Goal: Contribute content: Contribute content

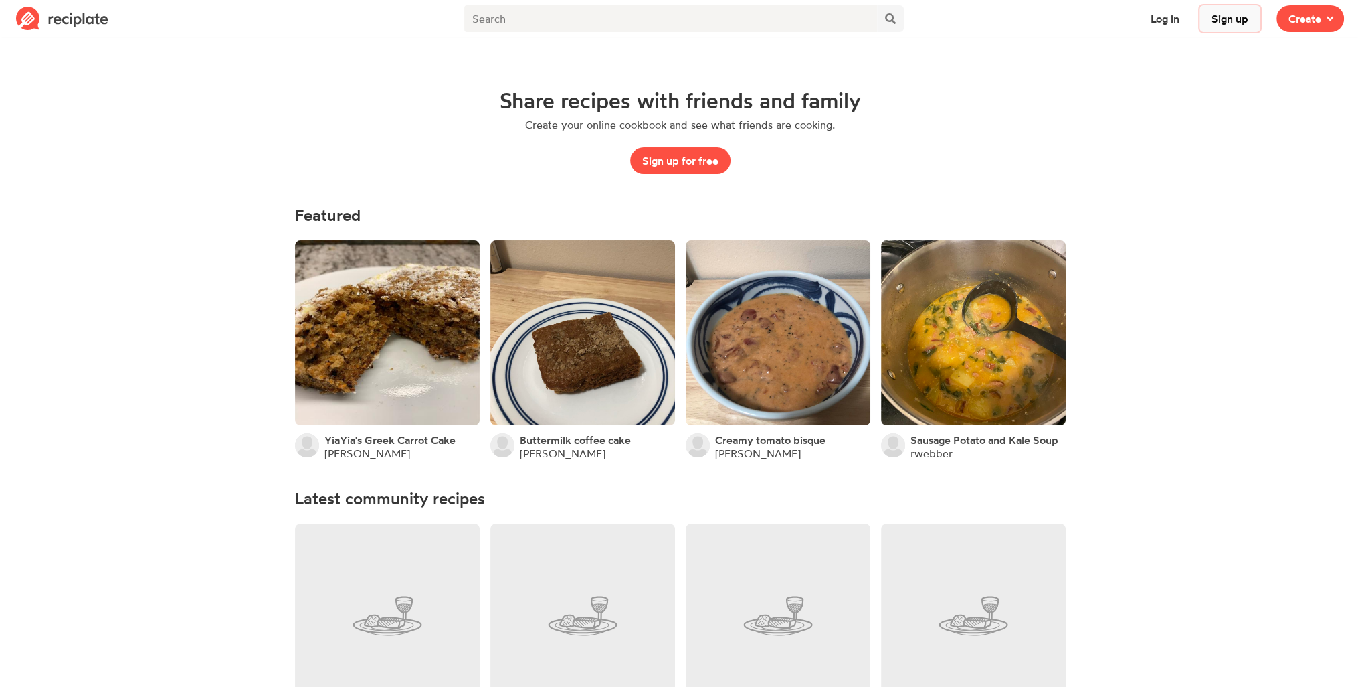
click at [1246, 24] on button "Sign up" at bounding box center [1230, 18] width 61 height 27
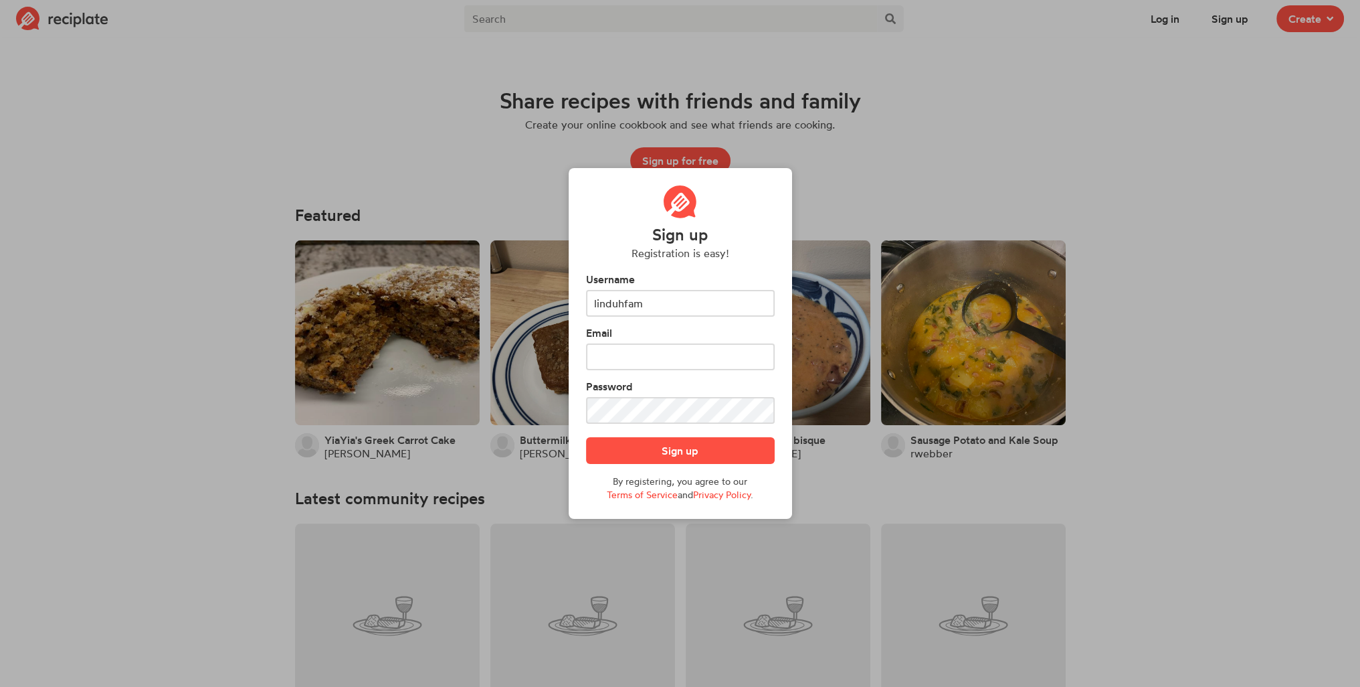
type input "linduhfam"
type input "1"
type input "lindanpham22@gmail.com"
click at [586, 437] on button "Sign up" at bounding box center [680, 450] width 189 height 27
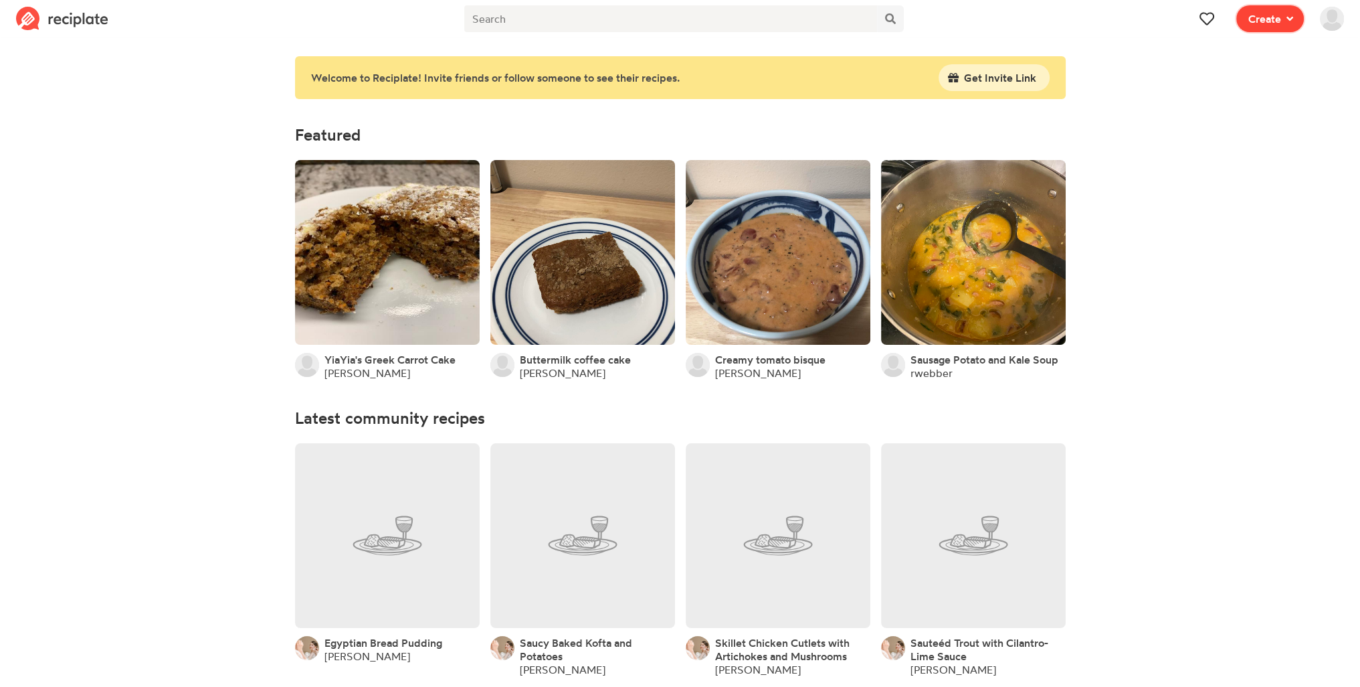
click at [1254, 17] on span "Create" at bounding box center [1265, 19] width 33 height 16
click at [1190, 57] on div "Recipe Write a recipe from scratch" at bounding box center [1222, 58] width 116 height 28
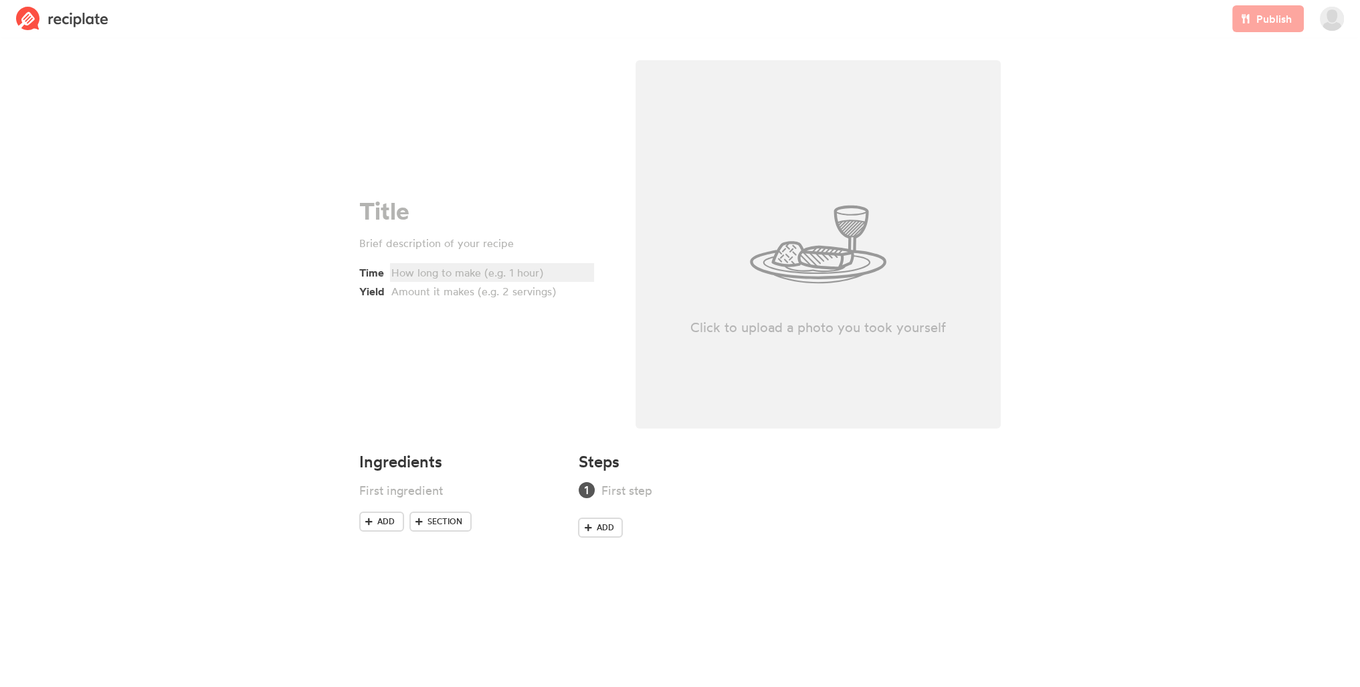
click at [488, 271] on div at bounding box center [489, 272] width 197 height 16
drag, startPoint x: 270, startPoint y: 149, endPoint x: 1208, endPoint y: 252, distance: 943.2
click at [1208, 252] on section "Time Yield Click to upload a photo you took yourself Ingredients Add Section St…" at bounding box center [680, 307] width 1360 height 533
click at [605, 531] on span "Add" at bounding box center [604, 527] width 17 height 12
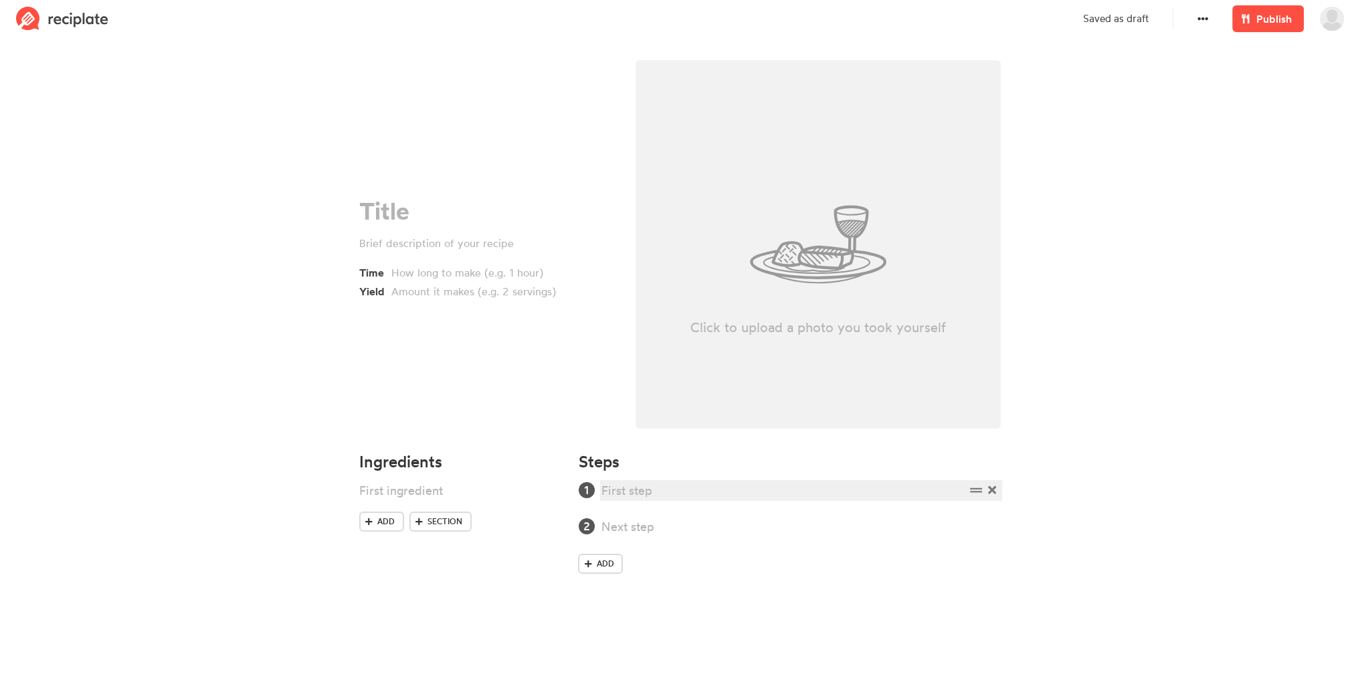
click at [610, 483] on div at bounding box center [783, 490] width 363 height 18
click at [1202, 13] on icon at bounding box center [1203, 18] width 11 height 11
click at [1266, 30] on link "Publish" at bounding box center [1269, 18] width 72 height 27
click at [451, 224] on div "Time Yield" at bounding box center [486, 248] width 255 height 102
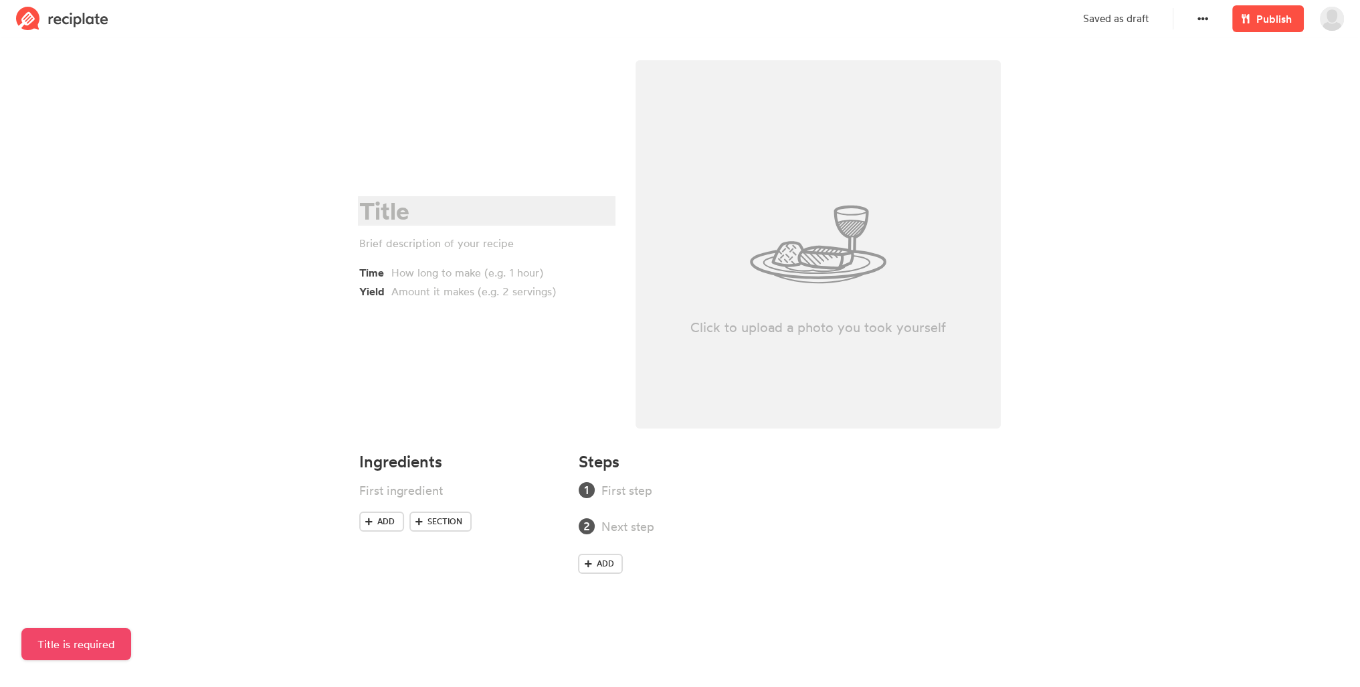
click at [458, 209] on div at bounding box center [484, 210] width 251 height 27
click at [1279, 9] on link "Publish" at bounding box center [1269, 18] width 72 height 27
click at [1274, 17] on span "Publish" at bounding box center [1274, 19] width 35 height 16
click at [545, 288] on div at bounding box center [489, 291] width 197 height 16
click at [527, 271] on div at bounding box center [489, 272] width 197 height 16
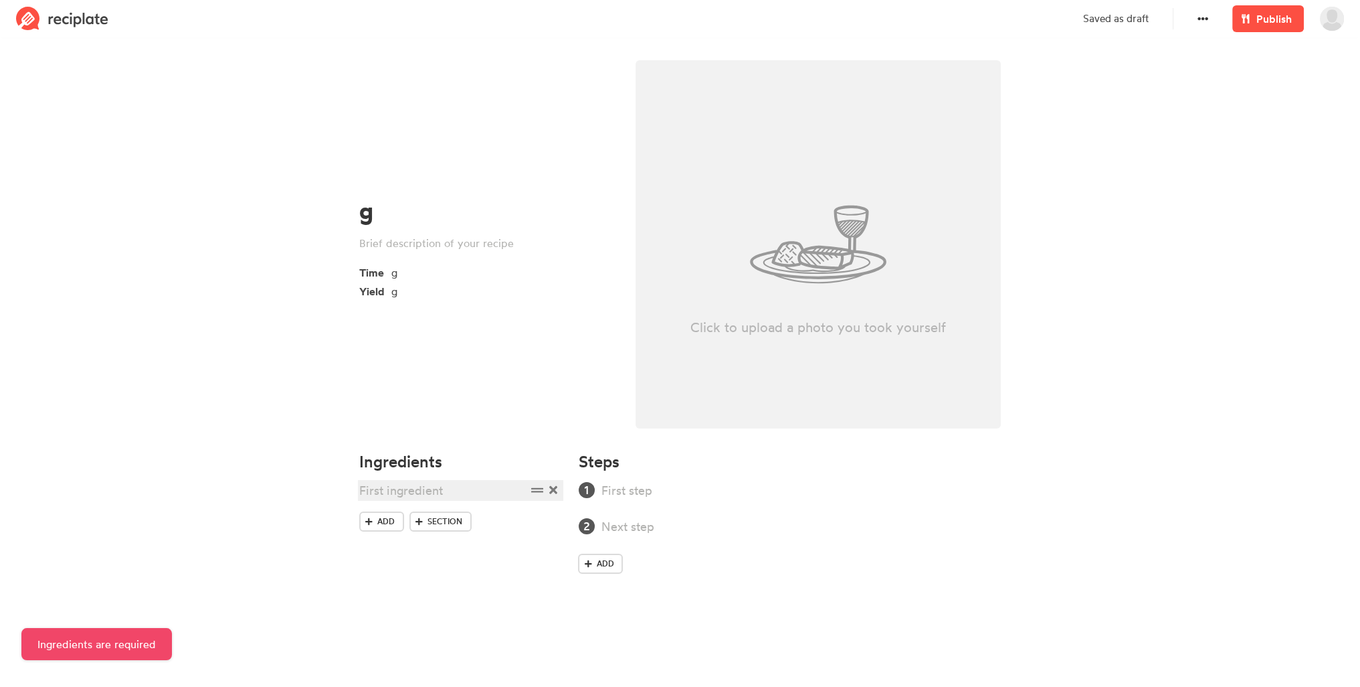
click at [402, 483] on div at bounding box center [442, 490] width 167 height 18
click at [613, 484] on div at bounding box center [783, 490] width 363 height 18
click at [632, 528] on div at bounding box center [783, 526] width 363 height 18
click at [1266, 25] on span "Publish" at bounding box center [1274, 19] width 35 height 16
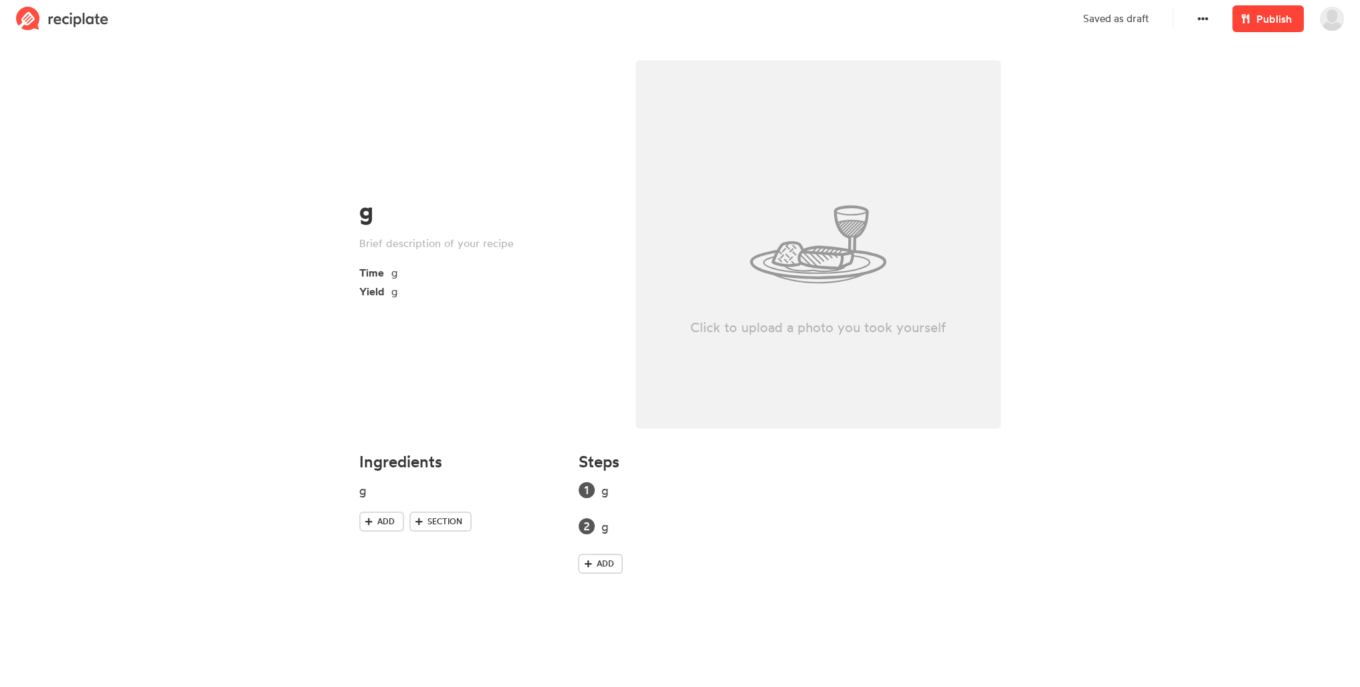
click at [1301, 29] on link "Publish" at bounding box center [1269, 18] width 72 height 27
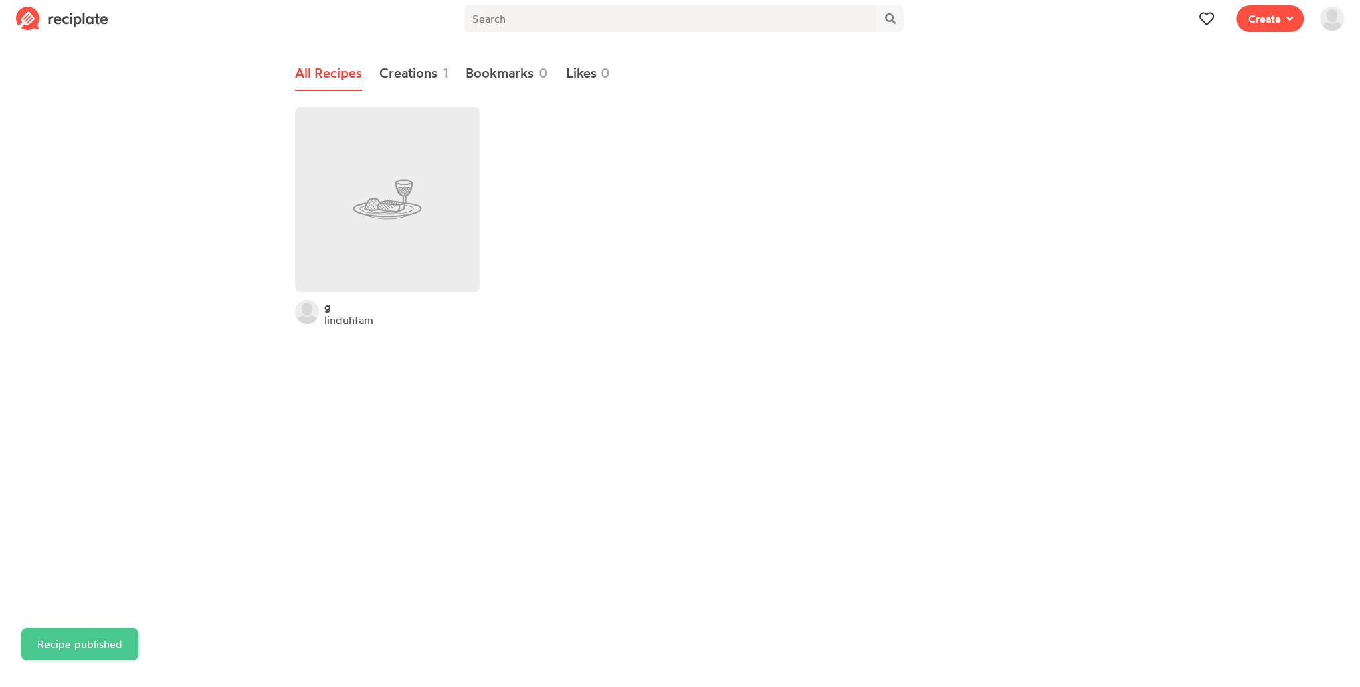
drag, startPoint x: 359, startPoint y: 218, endPoint x: 737, endPoint y: 333, distance: 395.0
click at [737, 333] on div "g linduhfam" at bounding box center [681, 218] width 782 height 238
click at [418, 231] on link at bounding box center [387, 199] width 185 height 185
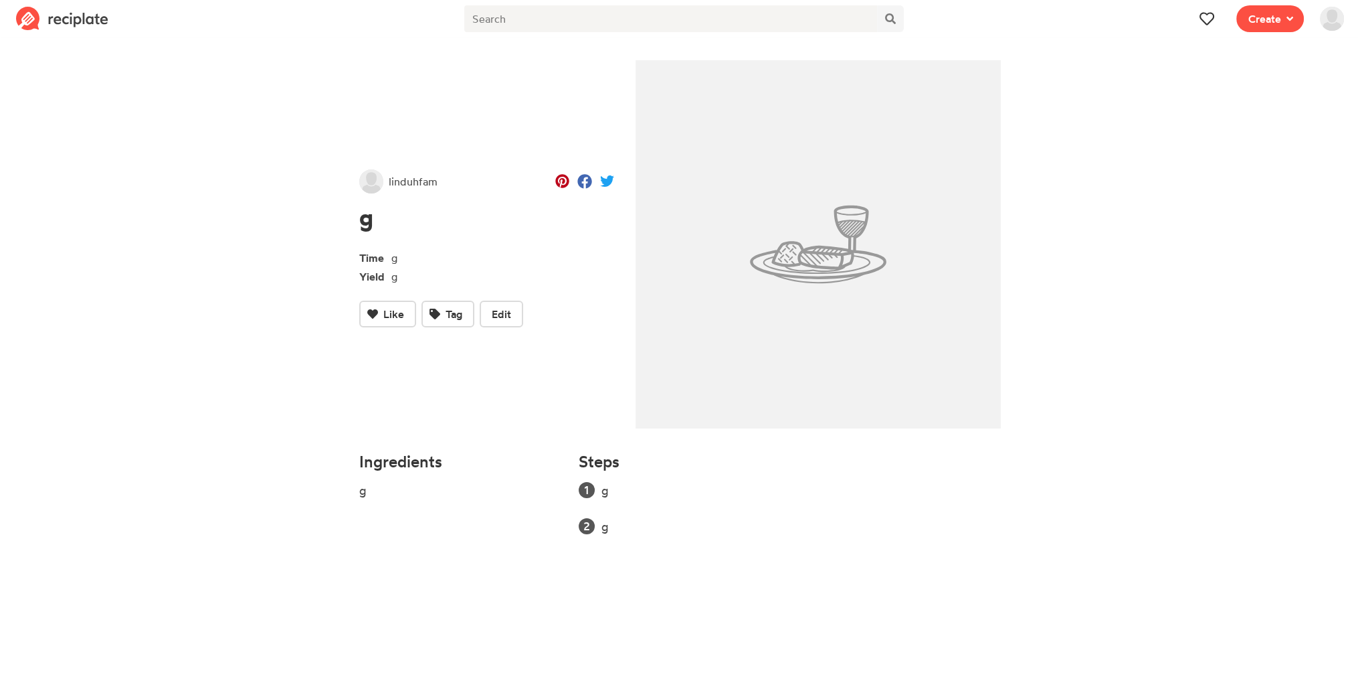
drag, startPoint x: 1163, startPoint y: 178, endPoint x: 1159, endPoint y: 185, distance: 7.8
drag, startPoint x: 1159, startPoint y: 185, endPoint x: 1148, endPoint y: 110, distance: 75.0
click at [1190, 132] on section "linduhfam g Time g Yield g Like Tag Edit Ingredients g Steps g g" at bounding box center [680, 306] width 1360 height 531
